Goal: Browse casually: Explore the website without a specific task or goal

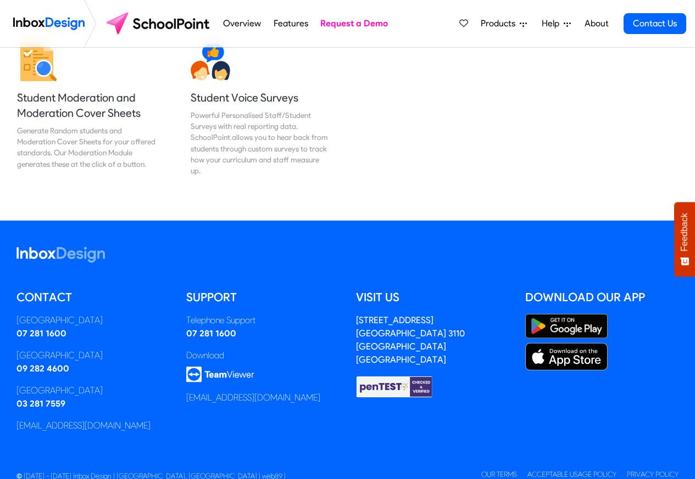
scroll to position [1445, 0]
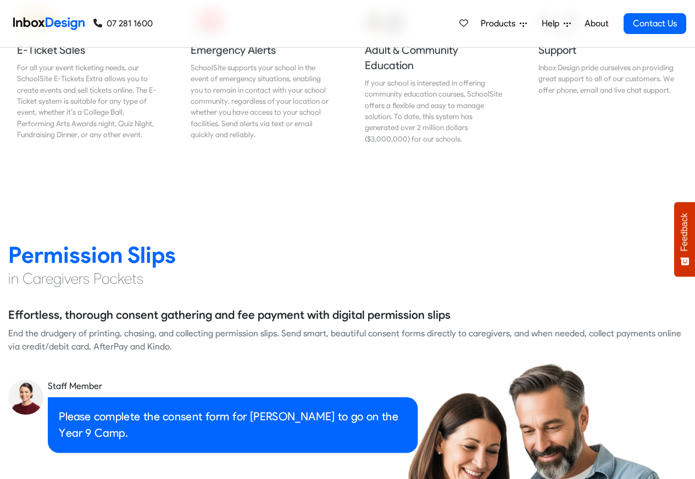
scroll to position [1384, 0]
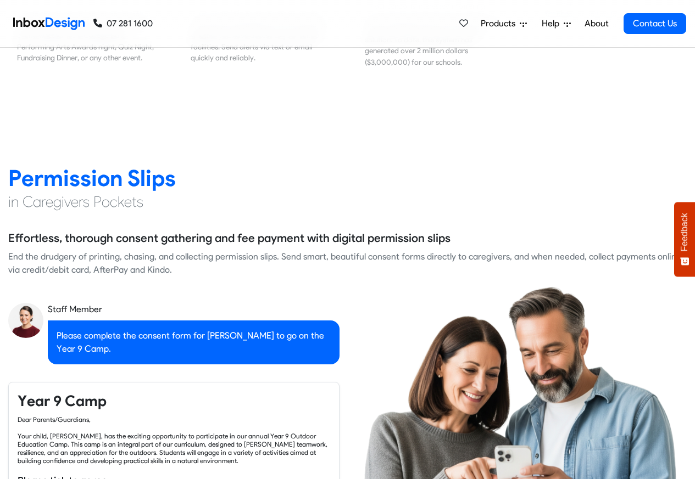
checkbox input "true"
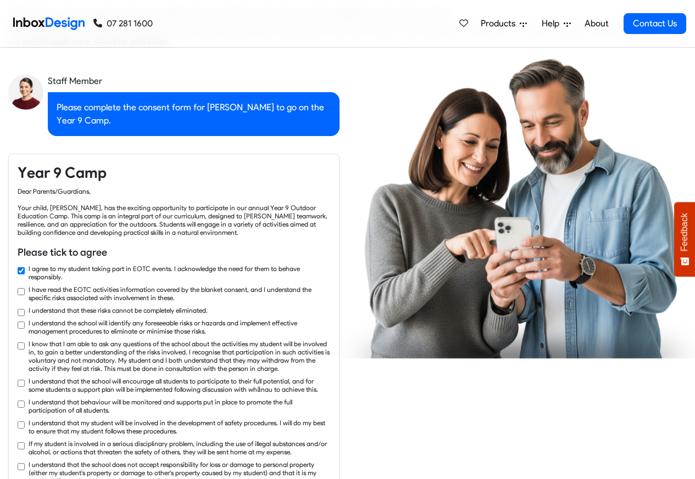
checkbox input "true"
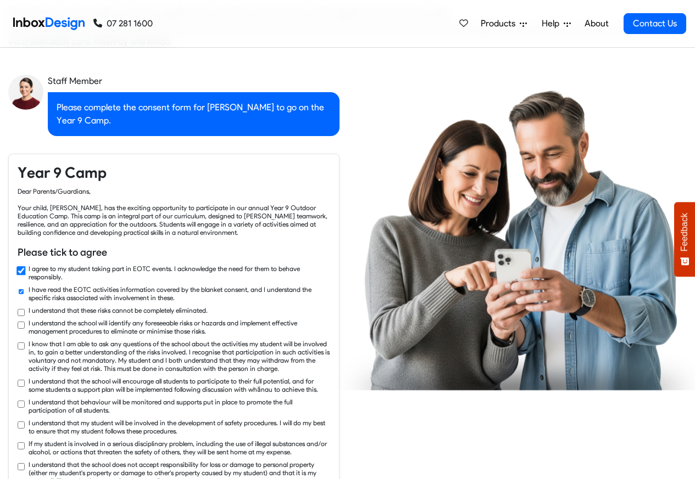
checkbox input "true"
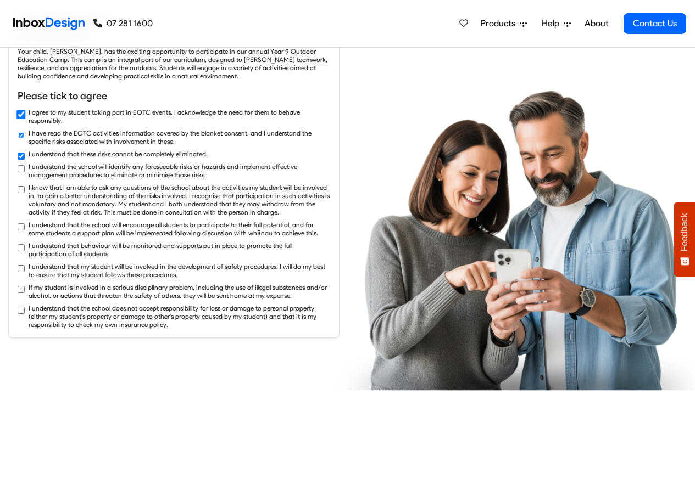
checkbox input "true"
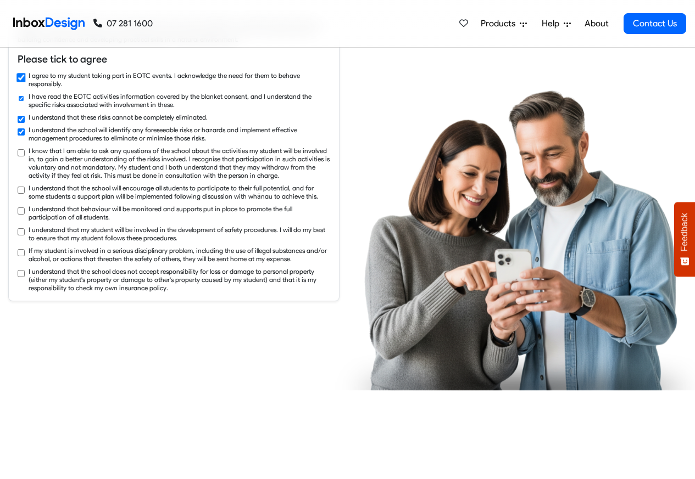
checkbox input "true"
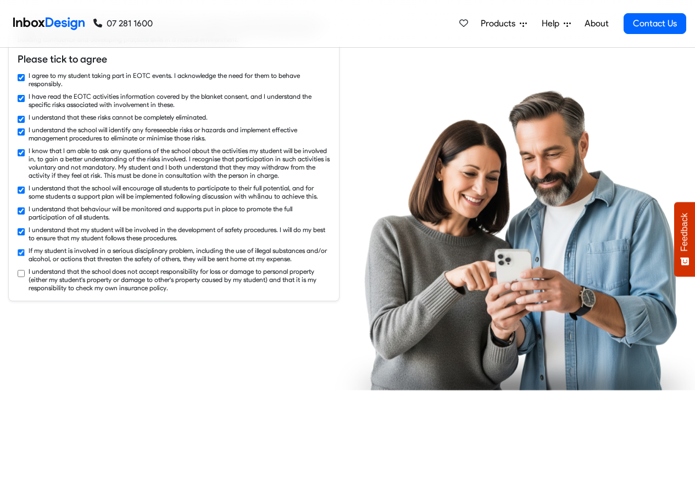
checkbox input "true"
